Goal: Task Accomplishment & Management: Manage account settings

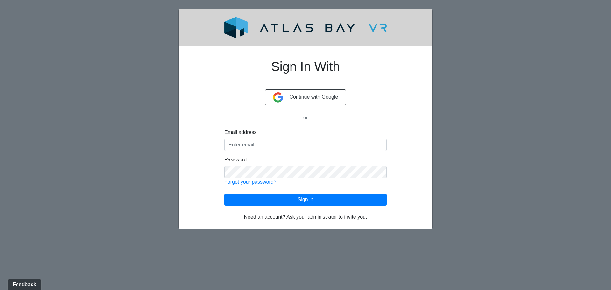
click at [276, 154] on form "Email address Password Forgot your password? Loading... Sign in" at bounding box center [305, 166] width 162 height 77
click at [279, 143] on input "Email address" at bounding box center [305, 145] width 162 height 12
click at [203, 112] on div "Sign In With Continue with Google or Email address [EMAIL_ADDRESS][DOMAIN_NAME]…" at bounding box center [305, 136] width 223 height 170
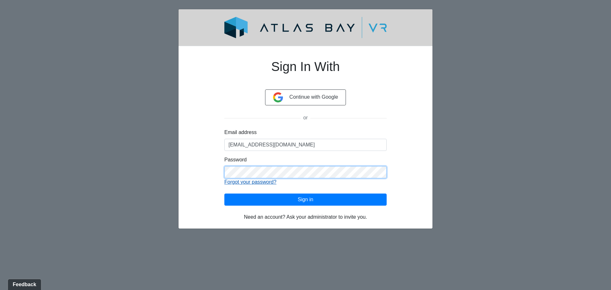
click button "Sign in" at bounding box center [305, 199] width 162 height 12
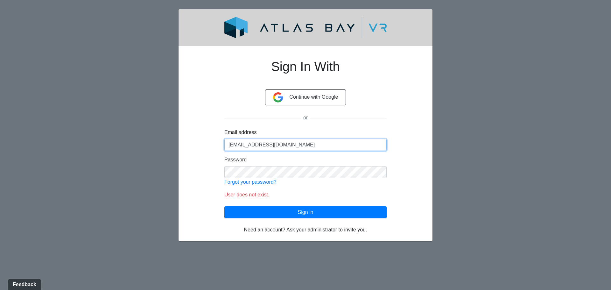
click at [288, 147] on input "[EMAIL_ADDRESS][DOMAIN_NAME]" at bounding box center [305, 145] width 162 height 12
type input "[EMAIL_ADDRESS][DOMAIN_NAME]"
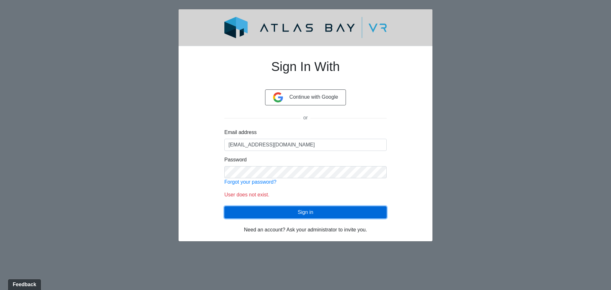
click at [272, 213] on button "Sign in" at bounding box center [305, 212] width 162 height 12
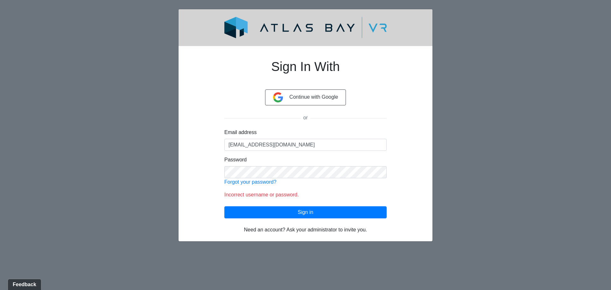
click at [201, 190] on div "Sign In With Continue with Google or Email address [EMAIL_ADDRESS][DOMAIN_NAME]…" at bounding box center [305, 142] width 223 height 182
